Goal: Find specific page/section: Find specific page/section

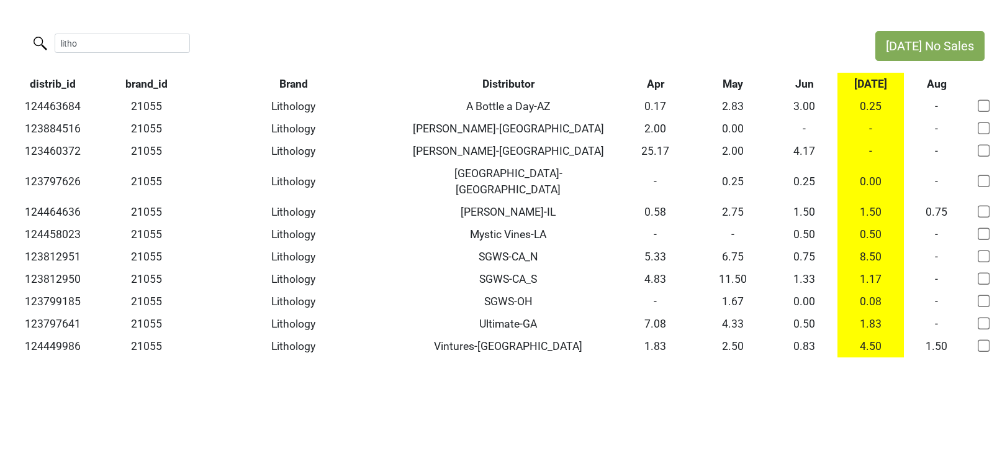
drag, startPoint x: 129, startPoint y: 40, endPoint x: 10, endPoint y: 35, distance: 119.3
click at [11, 37] on div "litho" at bounding box center [431, 44] width 863 height 27
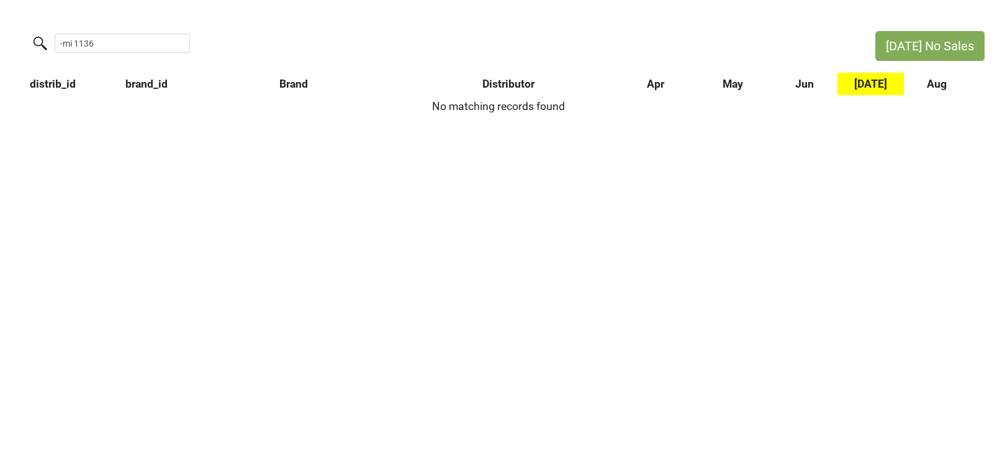
type input "-mi 1136"
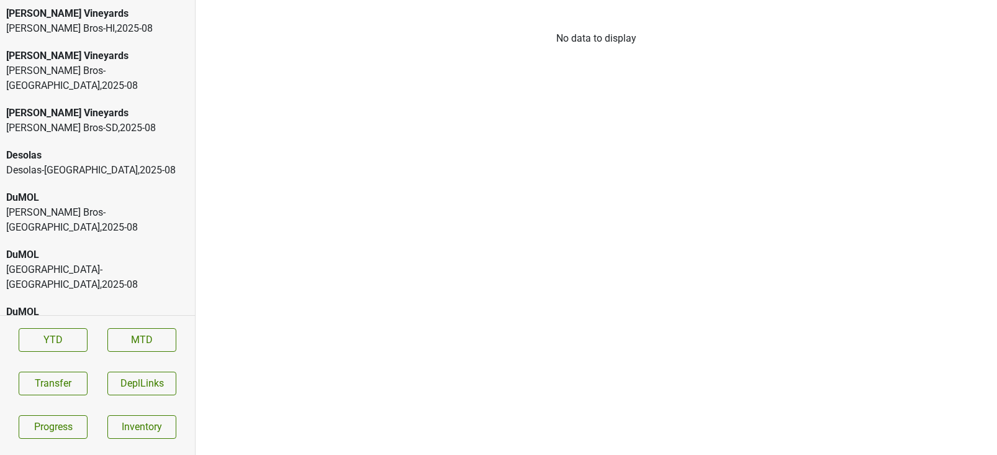
click at [67, 247] on div "DuMOL" at bounding box center [97, 254] width 183 height 15
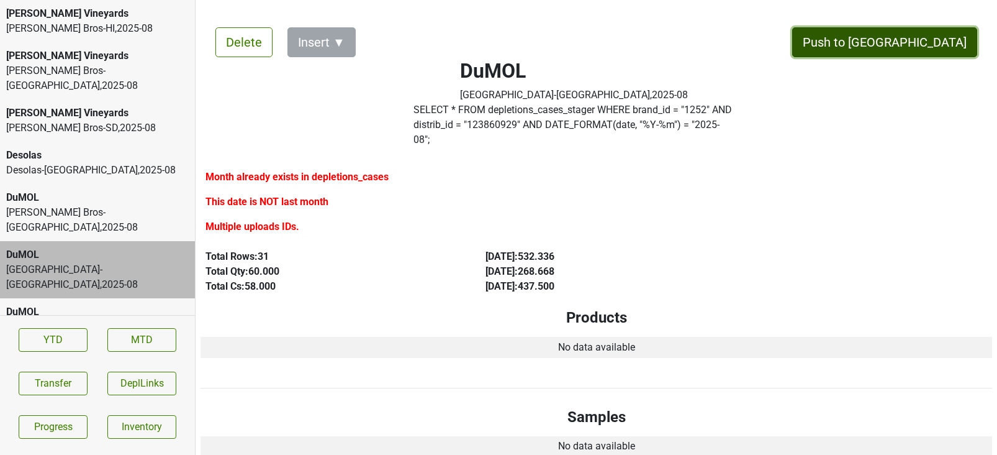
click at [914, 47] on button "Push to DC" at bounding box center [884, 42] width 185 height 30
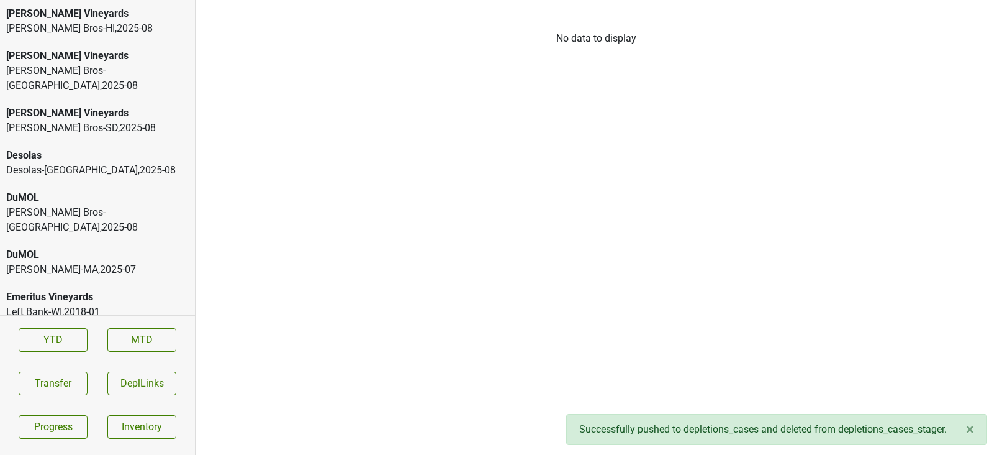
click at [127, 190] on div "DuMOL" at bounding box center [97, 197] width 183 height 15
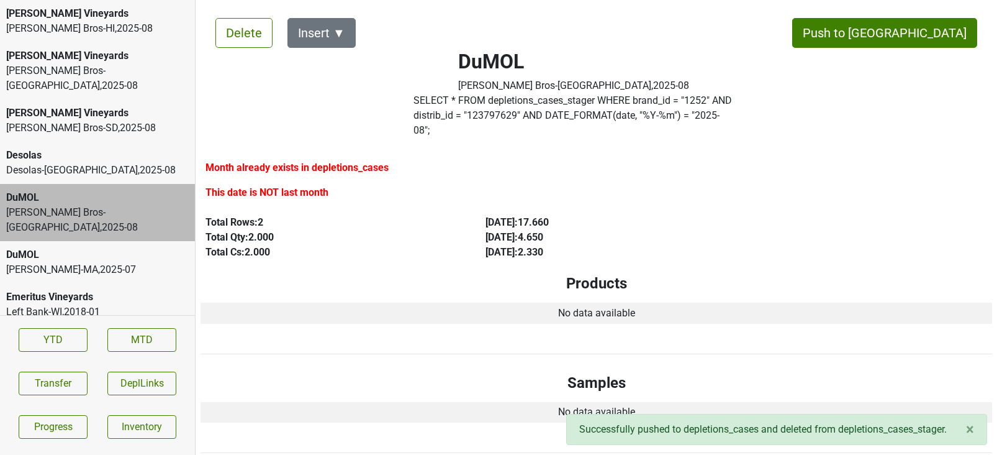
scroll to position [8, 0]
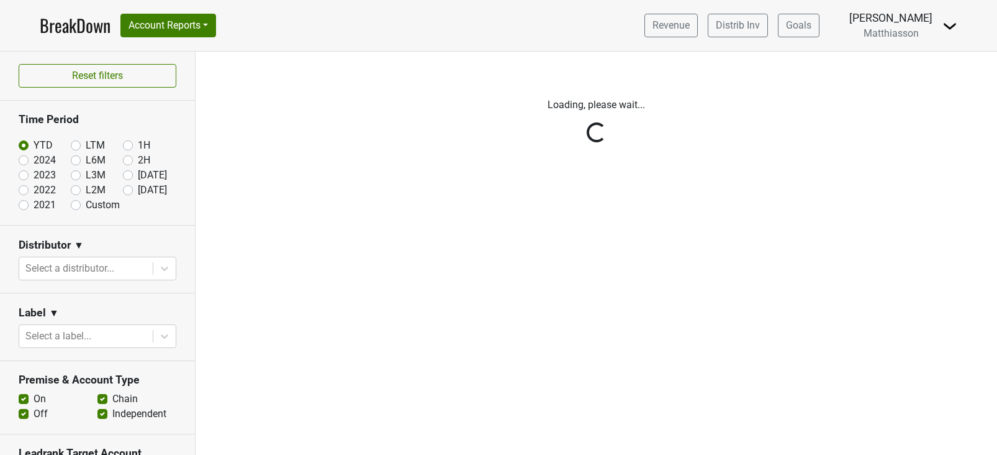
click at [951, 27] on img at bounding box center [950, 26] width 15 height 15
click at [889, 73] on link "Open Leadrank" at bounding box center [908, 70] width 98 height 20
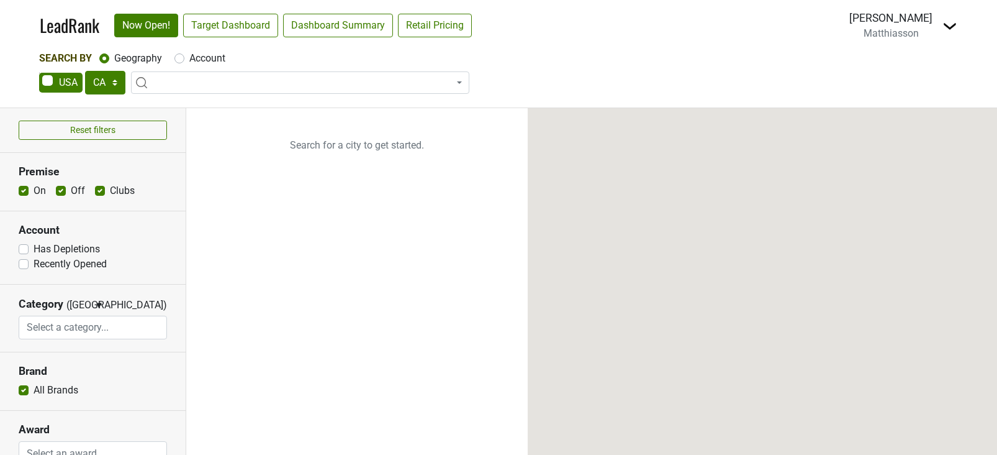
select select "CA"
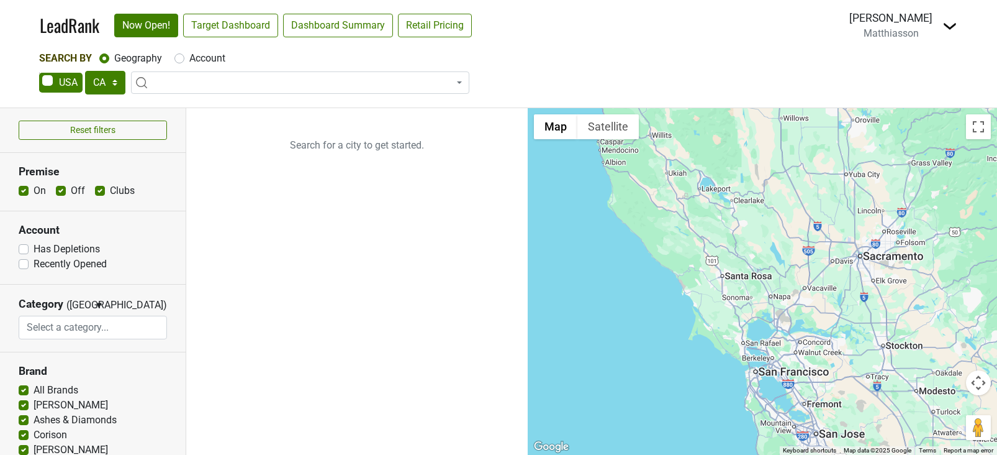
click at [189, 61] on label "Account" at bounding box center [207, 58] width 36 height 15
click at [178, 61] on input "Account" at bounding box center [179, 57] width 10 height 12
radio input "true"
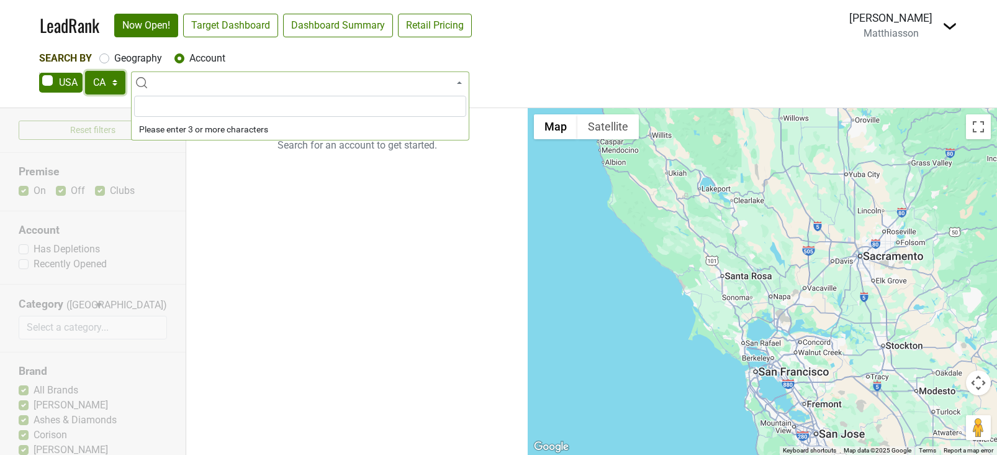
click at [91, 87] on select "AK AL AR AZ CA CO CT DC DE FL [GEOGRAPHIC_DATA] HI IA ID IL IN KS [GEOGRAPHIC_D…" at bounding box center [105, 83] width 40 height 24
select select "IL"
click at [189, 89] on span at bounding box center [300, 82] width 338 height 22
type input "maxw"
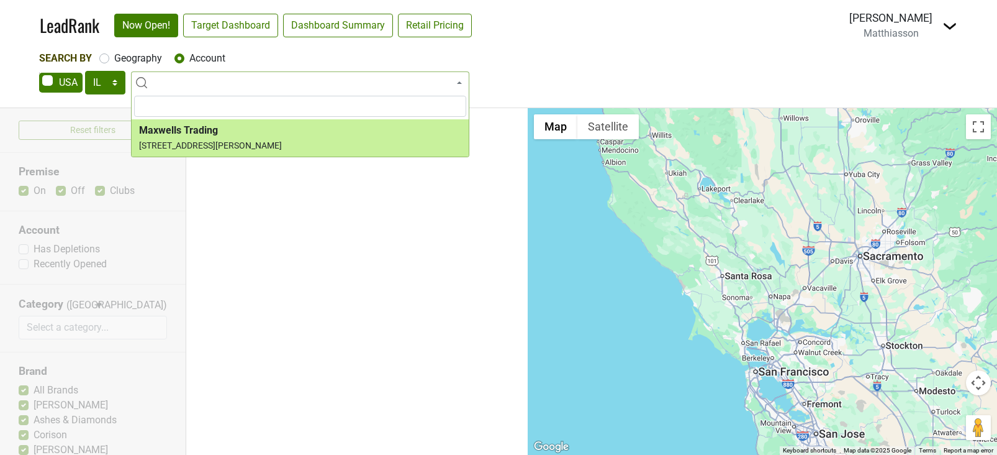
select select "124452986"
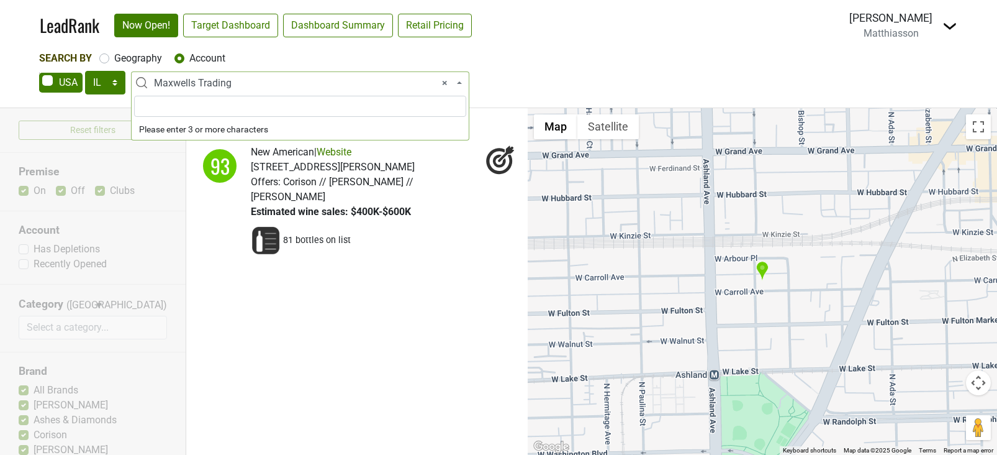
click at [235, 82] on span "× Maxwells Trading" at bounding box center [304, 83] width 300 height 15
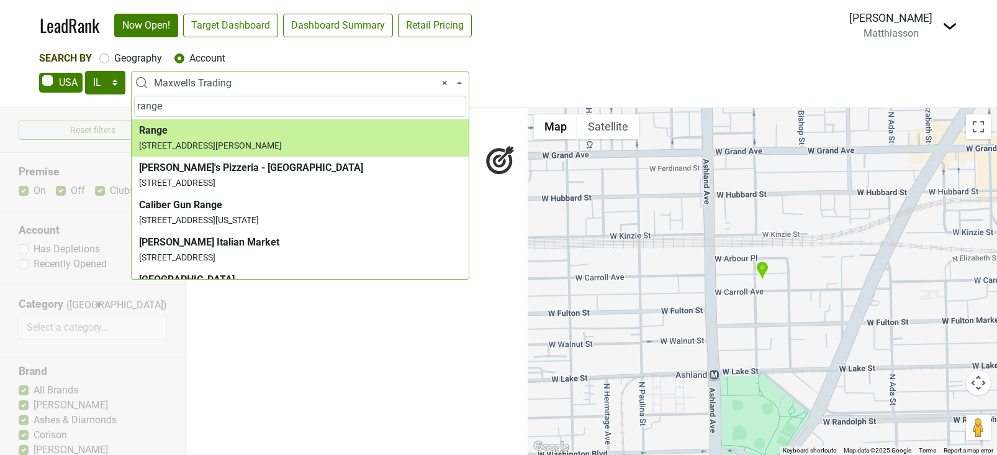
type input "range"
select select "259596"
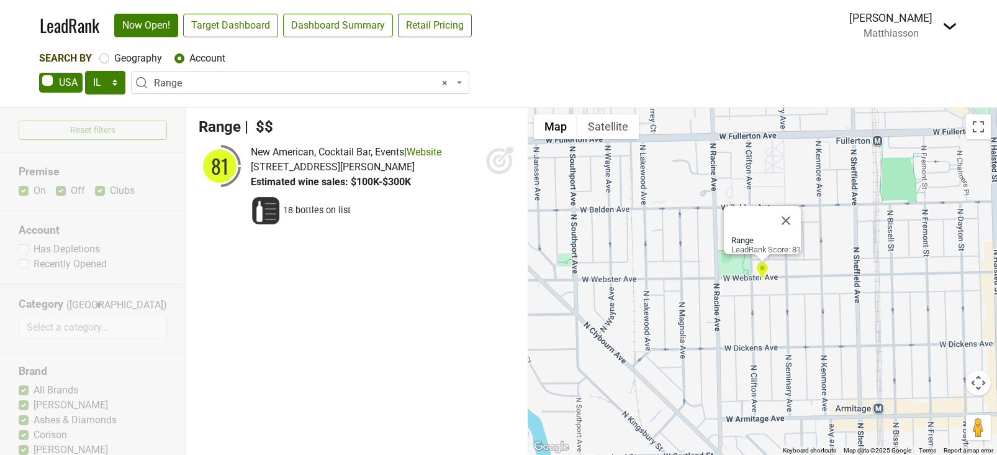
click at [227, 85] on span "× Range" at bounding box center [304, 83] width 300 height 15
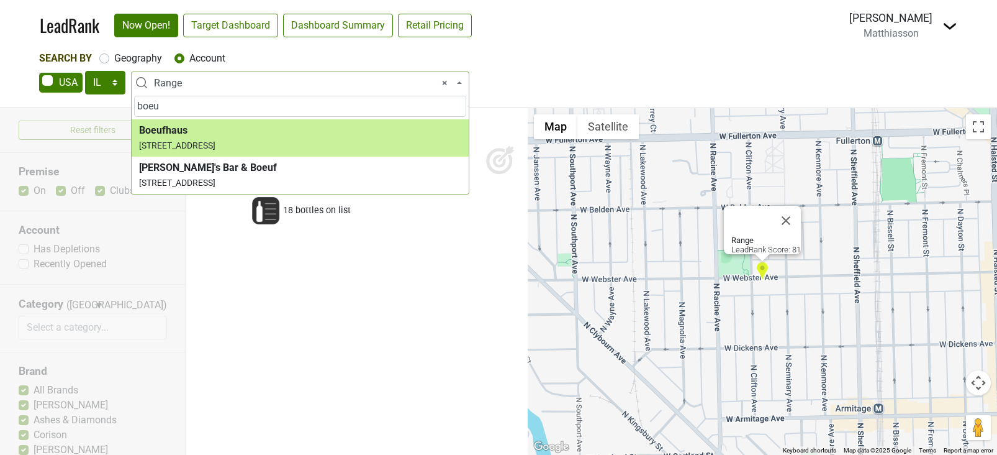
type input "boeu"
select select "123893320"
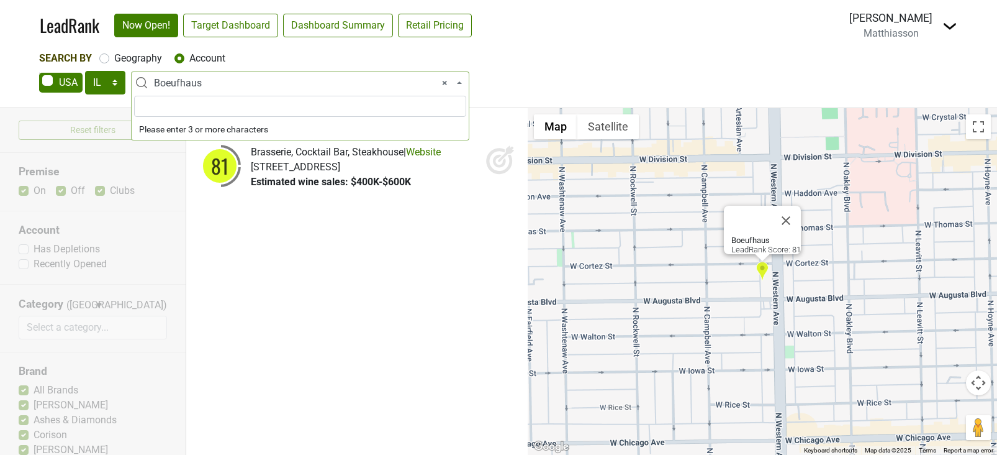
click at [212, 78] on span "× Boeufhaus" at bounding box center [304, 83] width 300 height 15
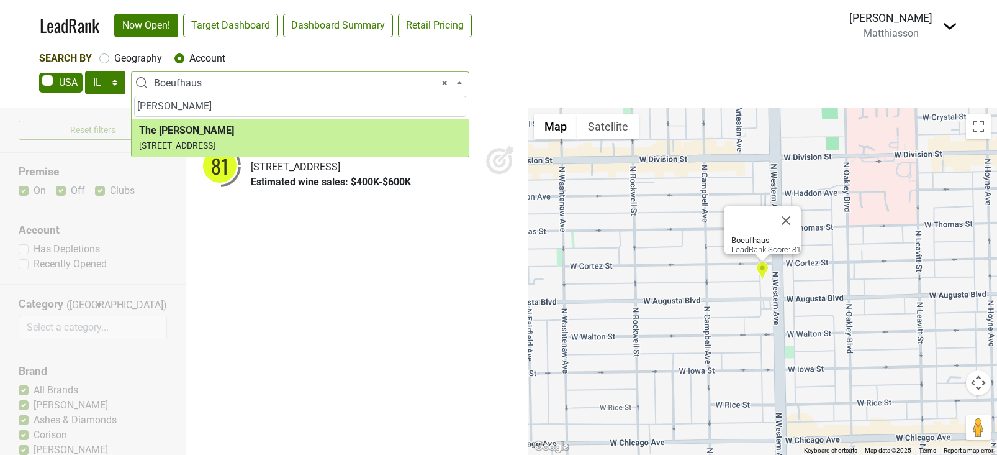
type input "[PERSON_NAME]"
select select "124464639"
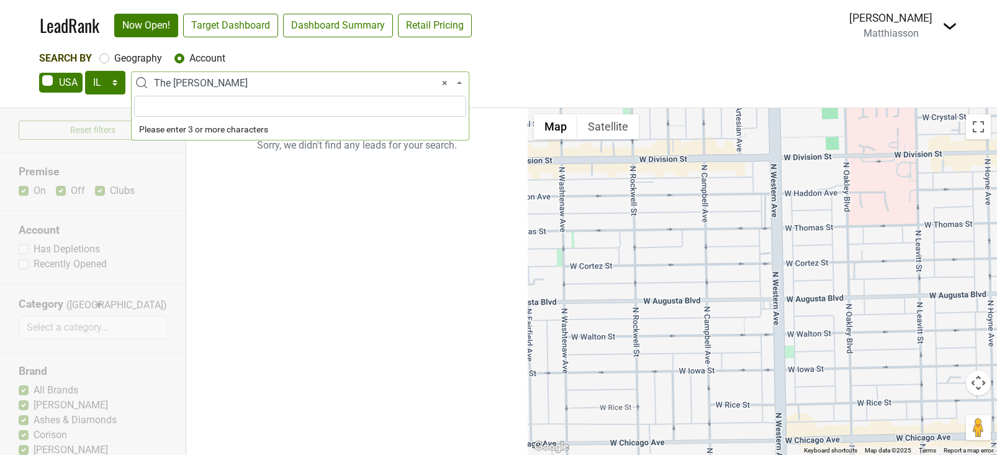
click at [194, 84] on span "× The [PERSON_NAME]" at bounding box center [304, 83] width 300 height 15
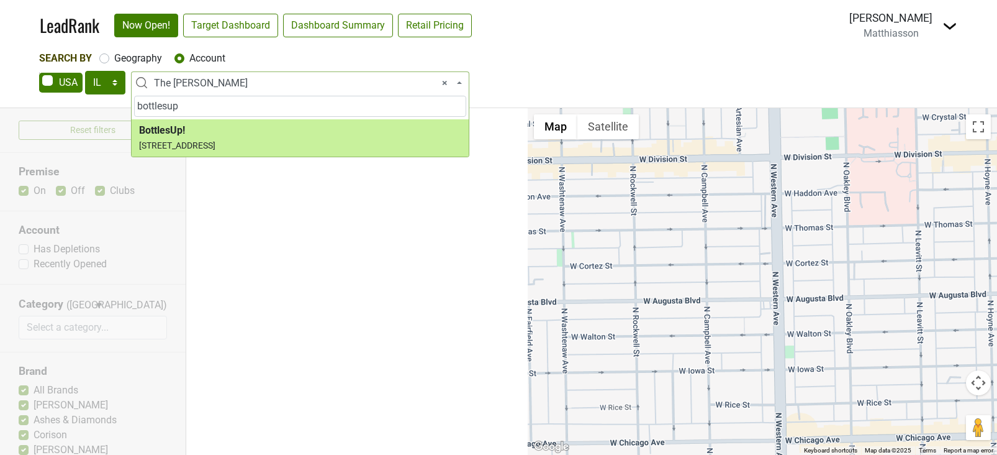
drag, startPoint x: 188, startPoint y: 106, endPoint x: 17, endPoint y: 103, distance: 170.8
click at [17, 103] on body "LeadRank Now Open! Target Dashboard Dashboard Summary Retail Pricing Loading...…" at bounding box center [498, 227] width 997 height 455
type input "gracef"
select select "123825624"
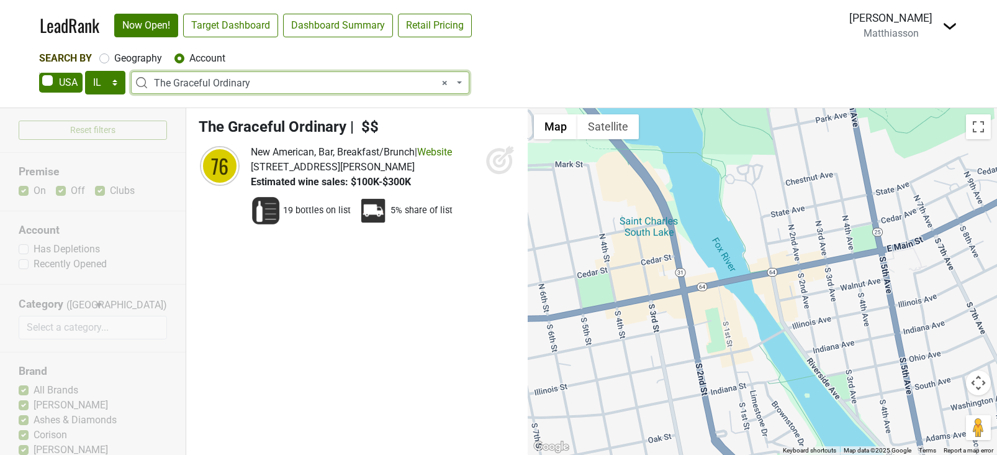
click at [170, 86] on span "× The Graceful Ordinary" at bounding box center [304, 83] width 300 height 15
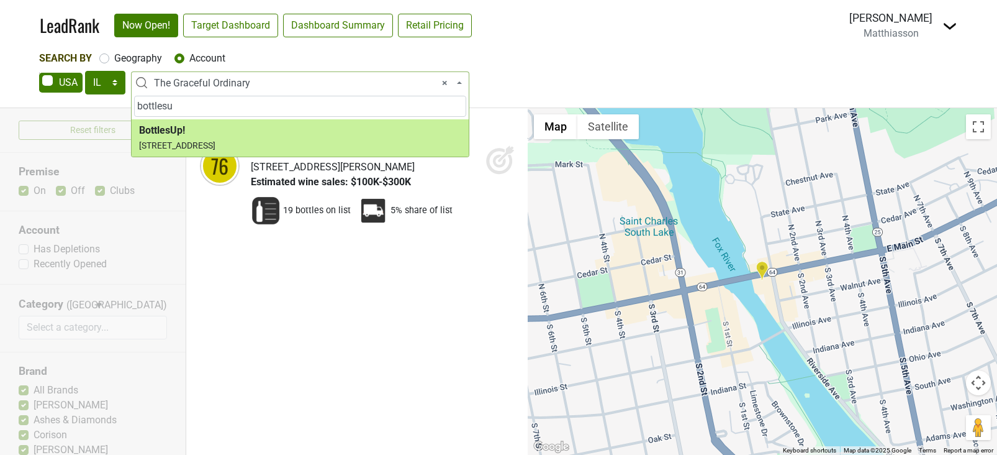
type input "bottlesu"
select select "266232"
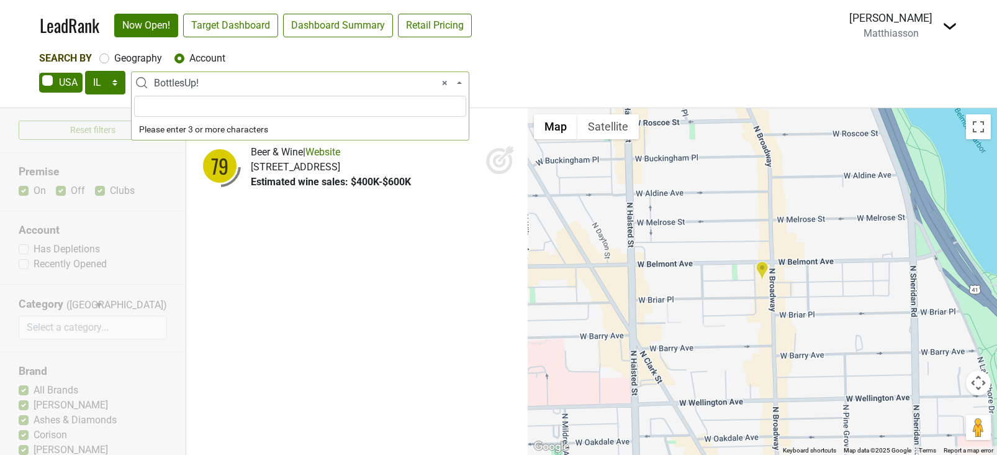
click at [196, 84] on span "× BottlesUp!" at bounding box center [304, 83] width 300 height 15
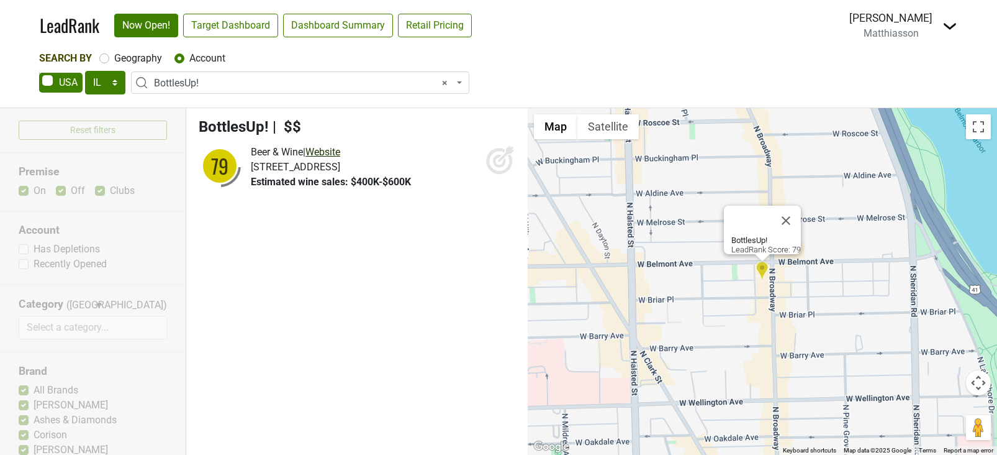
click at [340, 153] on link "Website" at bounding box center [322, 152] width 35 height 12
click at [207, 75] on span "× BottlesUp!" at bounding box center [300, 82] width 338 height 22
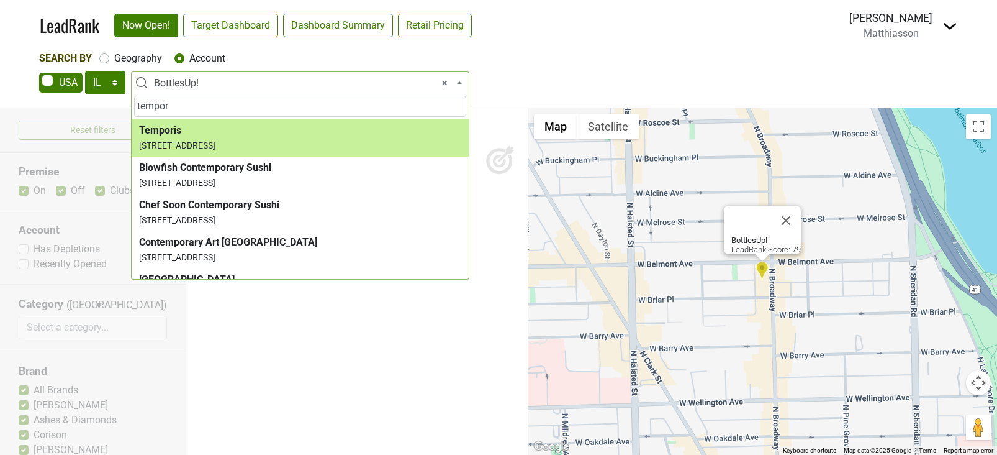
type input "tempor"
select select "272172"
